Goal: Transaction & Acquisition: Purchase product/service

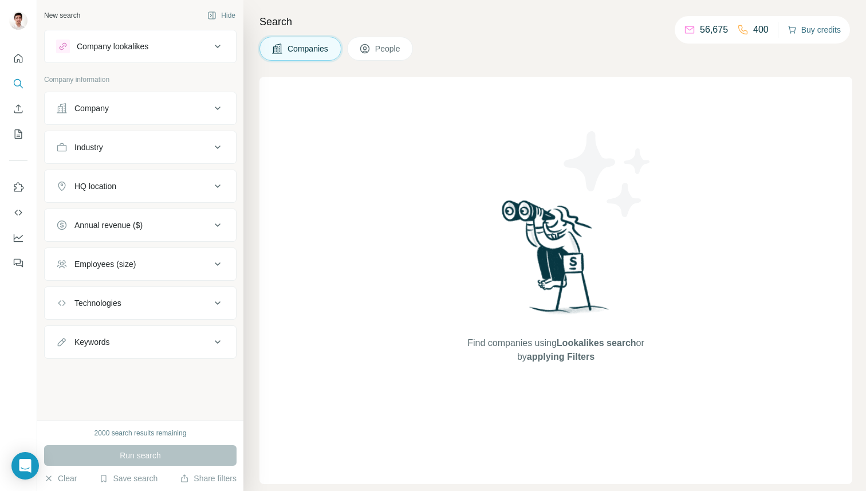
click at [796, 32] on button "Buy credits" at bounding box center [814, 30] width 53 height 16
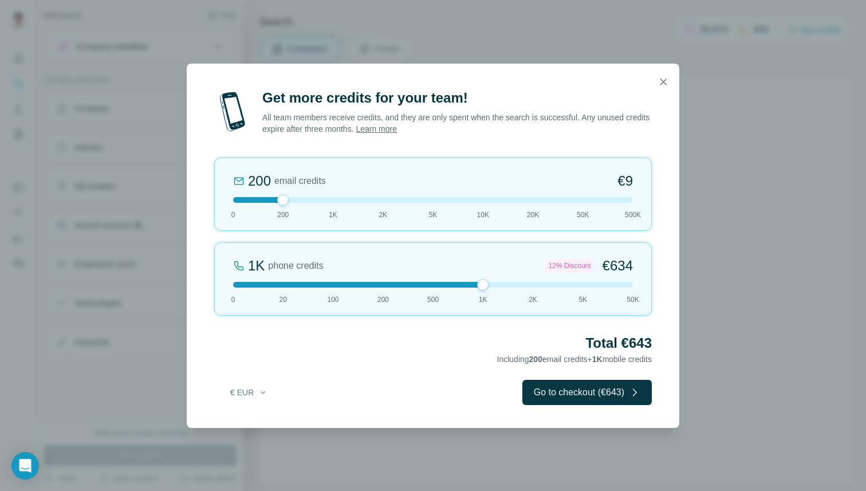
drag, startPoint x: 286, startPoint y: 285, endPoint x: 473, endPoint y: 292, distance: 186.9
click at [473, 292] on div "1K phone credits 12% Discount €634 0 20 100 200 500 1K 2K 5K 50K" at bounding box center [433, 278] width 438 height 73
click at [266, 386] on button "€ EUR" at bounding box center [248, 392] width 53 height 21
click at [261, 418] on div "$ USD" at bounding box center [272, 417] width 96 height 11
click at [252, 393] on button "$ USD" at bounding box center [248, 392] width 53 height 21
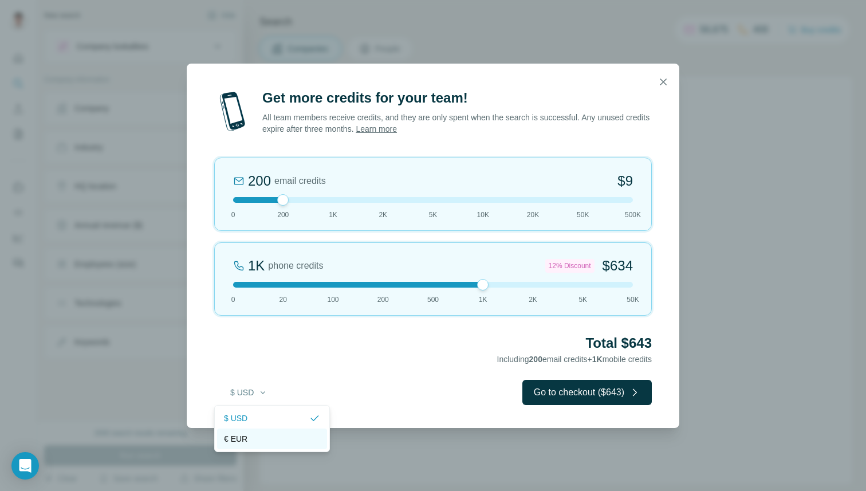
click at [258, 437] on div "€ EUR" at bounding box center [272, 438] width 96 height 11
click at [253, 398] on button "€ EUR" at bounding box center [248, 392] width 53 height 21
click at [264, 412] on div "$ USD" at bounding box center [272, 417] width 96 height 11
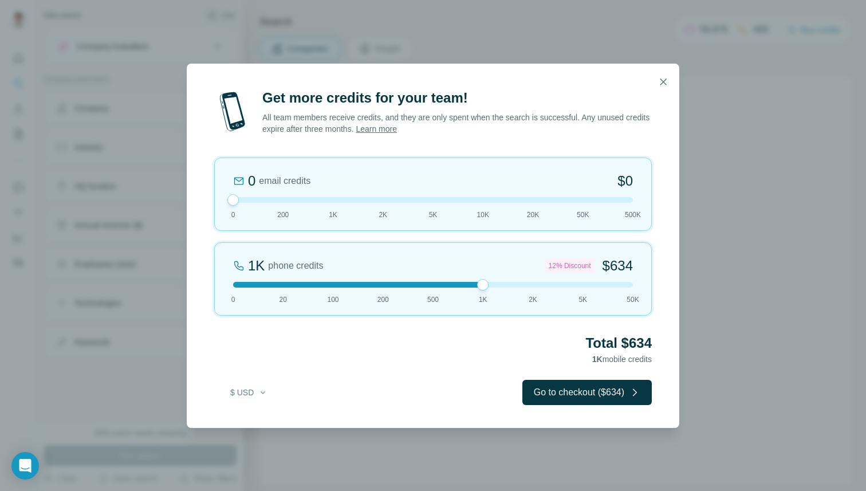
drag, startPoint x: 283, startPoint y: 202, endPoint x: 210, endPoint y: 206, distance: 72.9
click at [210, 206] on div "Get more credits for your team! All team members receive credits, and they are …" at bounding box center [433, 258] width 493 height 339
click at [665, 82] on icon "button" at bounding box center [663, 81] width 11 height 11
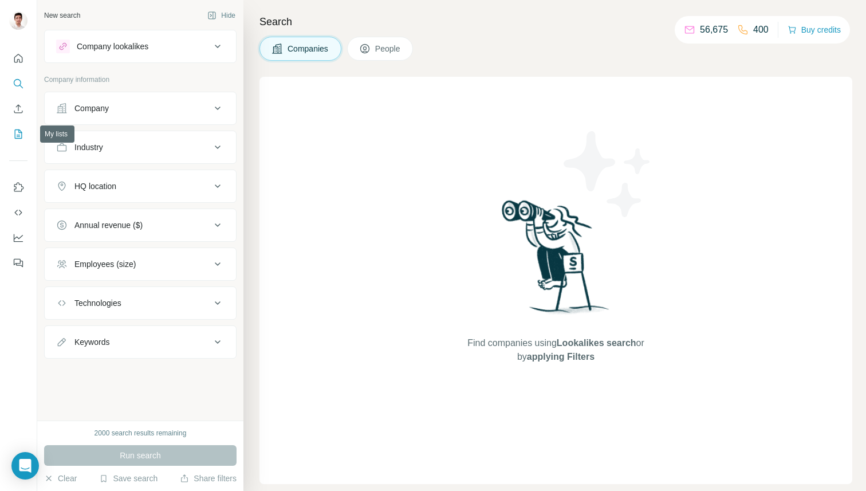
click at [23, 136] on icon "My lists" at bounding box center [18, 133] width 11 height 11
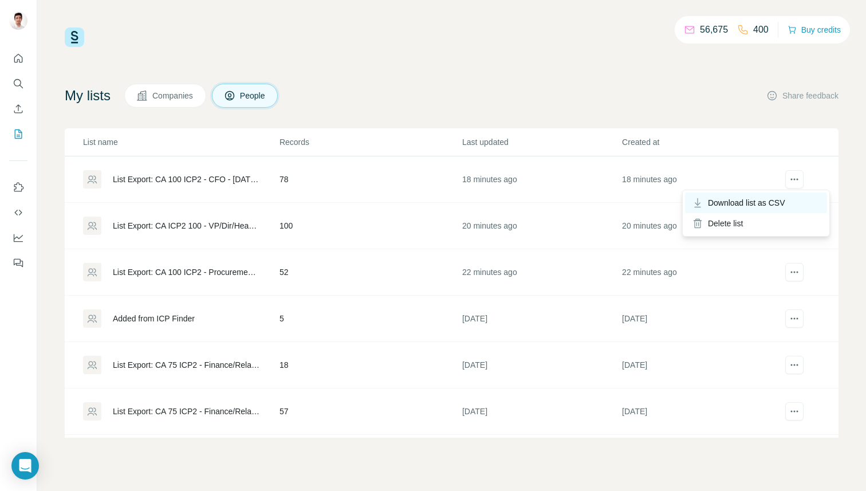
click at [773, 200] on span "Download list as CSV" at bounding box center [746, 202] width 77 height 11
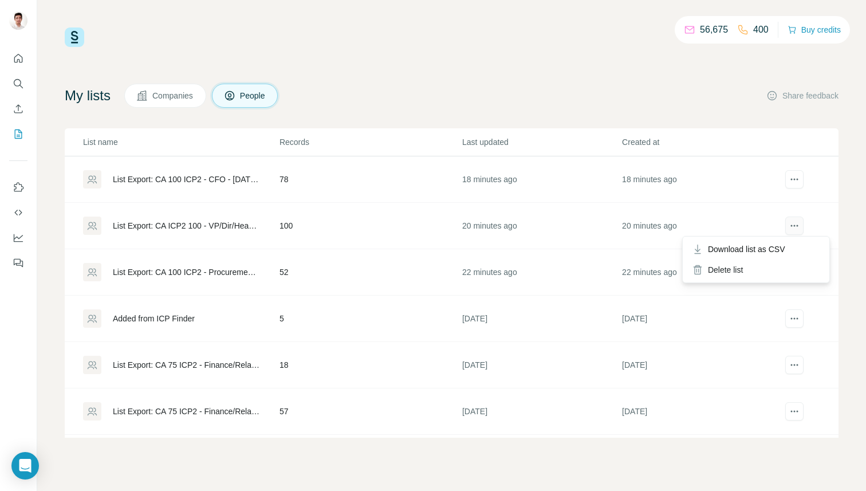
click at [799, 224] on icon "actions" at bounding box center [794, 225] width 11 height 11
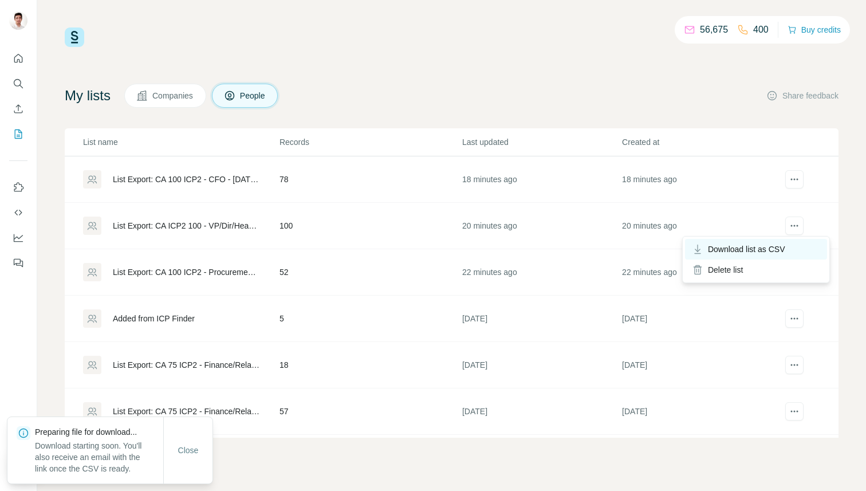
click at [770, 253] on span "Download list as CSV" at bounding box center [746, 248] width 77 height 11
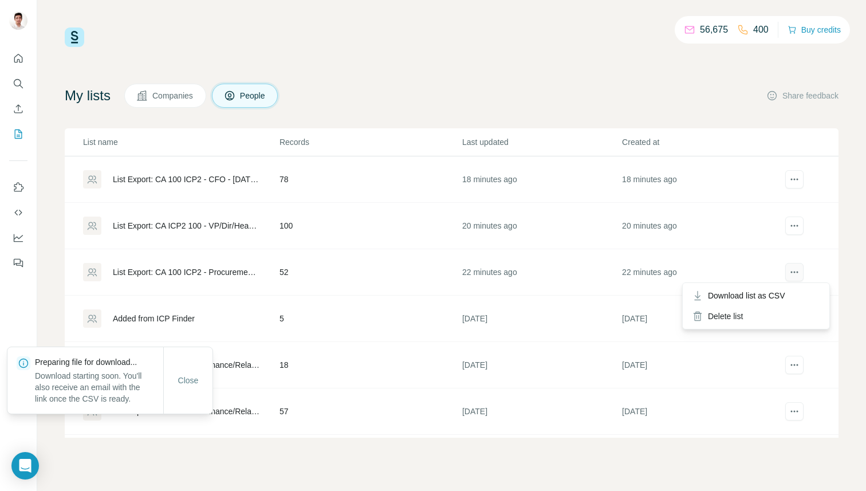
click at [794, 272] on icon "actions" at bounding box center [794, 273] width 2 height 2
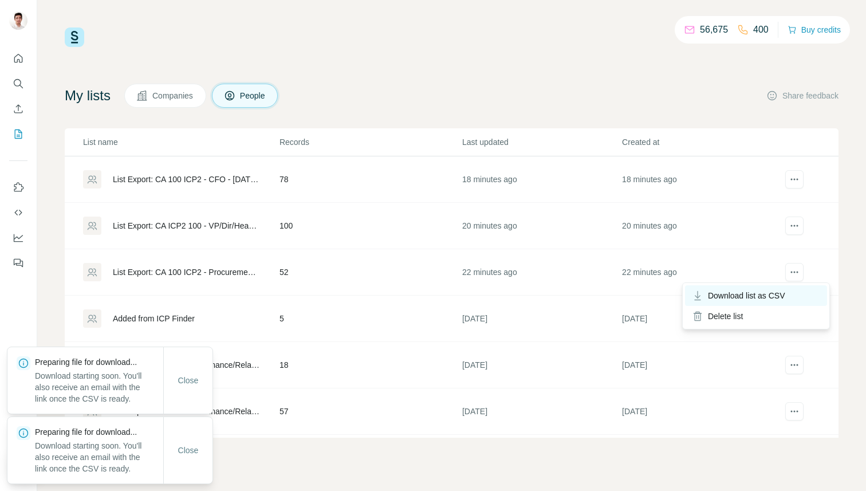
click at [789, 301] on div "Download list as CSV" at bounding box center [756, 295] width 142 height 21
